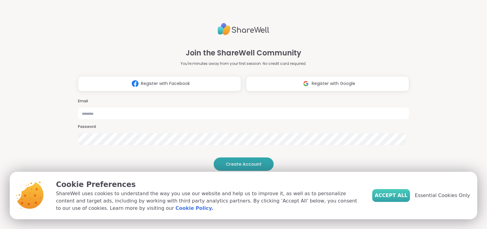
click at [401, 196] on span "Accept All" at bounding box center [391, 195] width 33 height 7
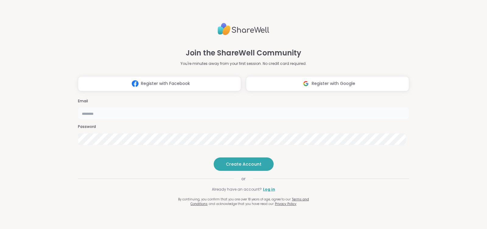
click at [265, 107] on input "email" at bounding box center [243, 113] width 331 height 12
type input "**********"
click at [240, 167] on span "Create Account" at bounding box center [244, 164] width 36 height 6
